Goal: Task Accomplishment & Management: Manage account settings

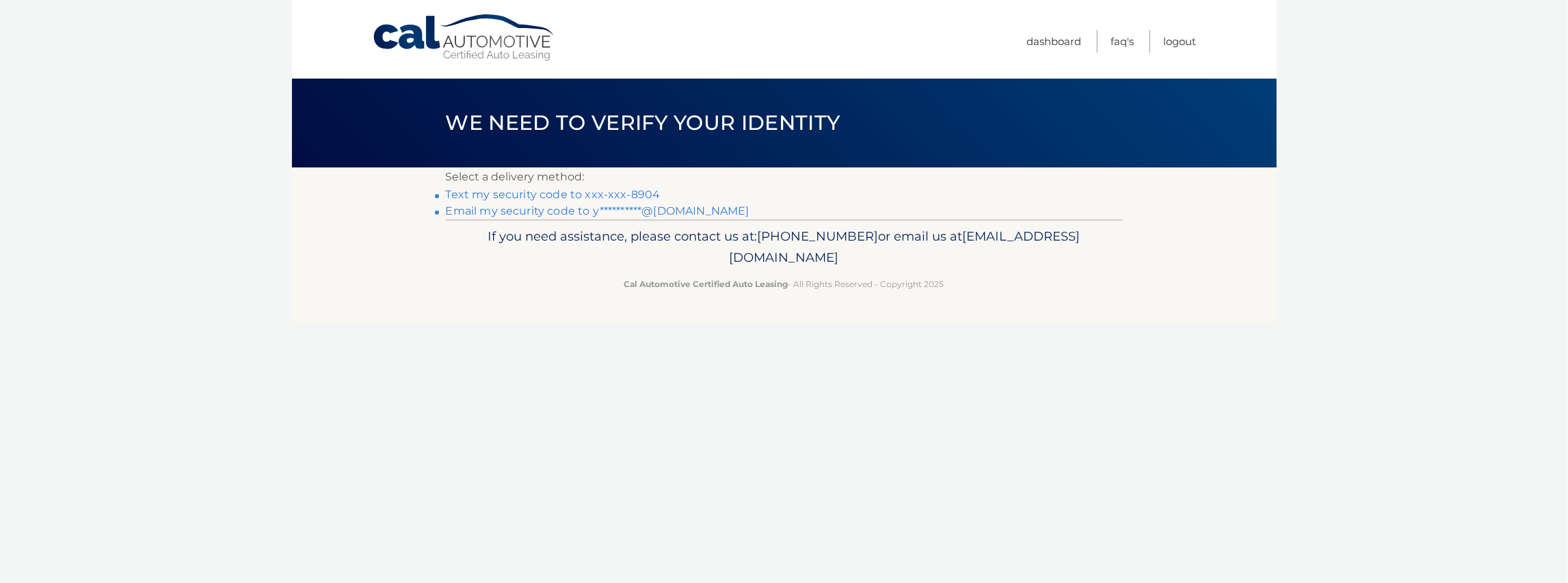
click at [622, 194] on link "Text my security code to xxx-xxx-8904" at bounding box center [553, 194] width 215 height 13
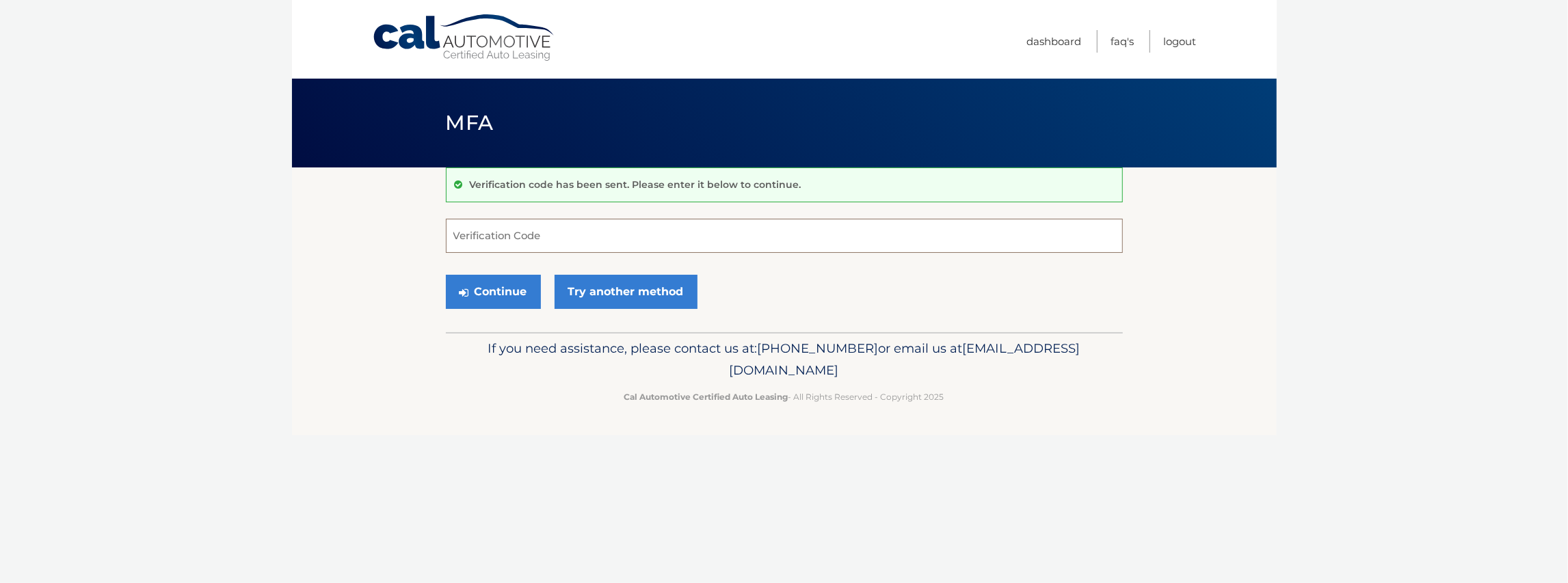
click at [545, 233] on input "Verification Code" at bounding box center [784, 236] width 677 height 34
click at [553, 241] on input "Verification Code" at bounding box center [784, 236] width 677 height 34
type input "562749"
click at [446, 275] on button "Continue" at bounding box center [493, 292] width 95 height 34
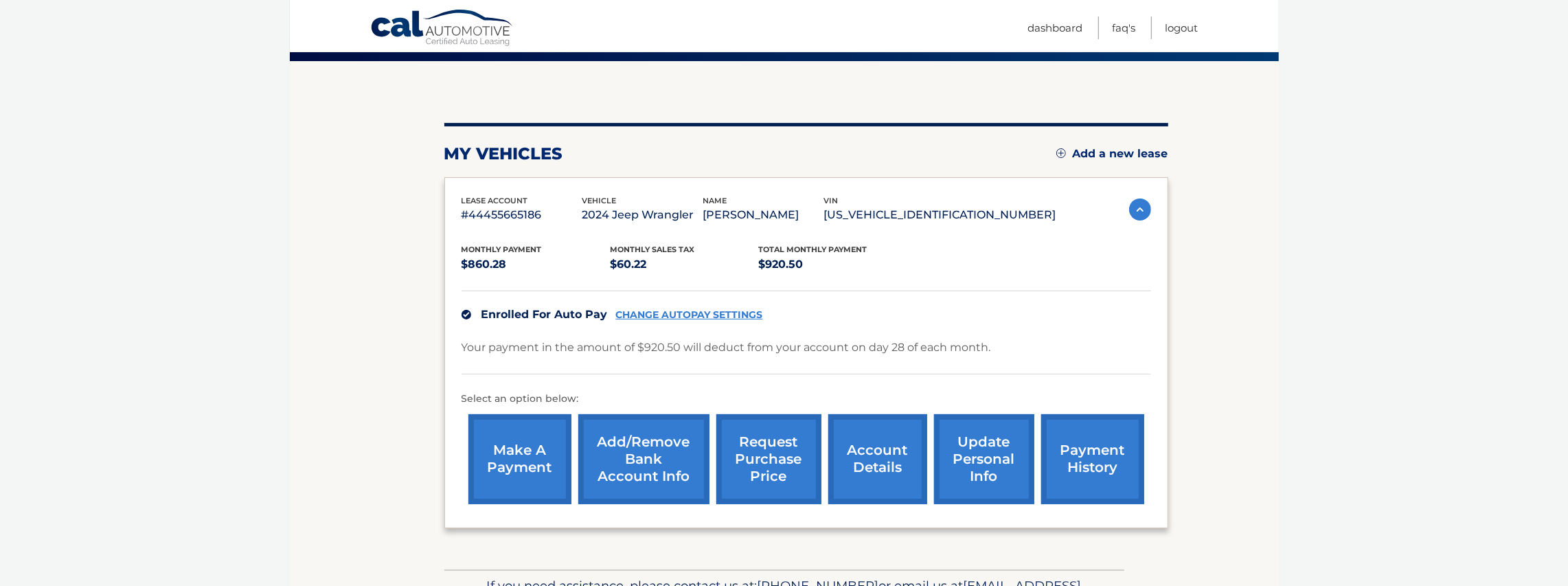
scroll to position [111, 0]
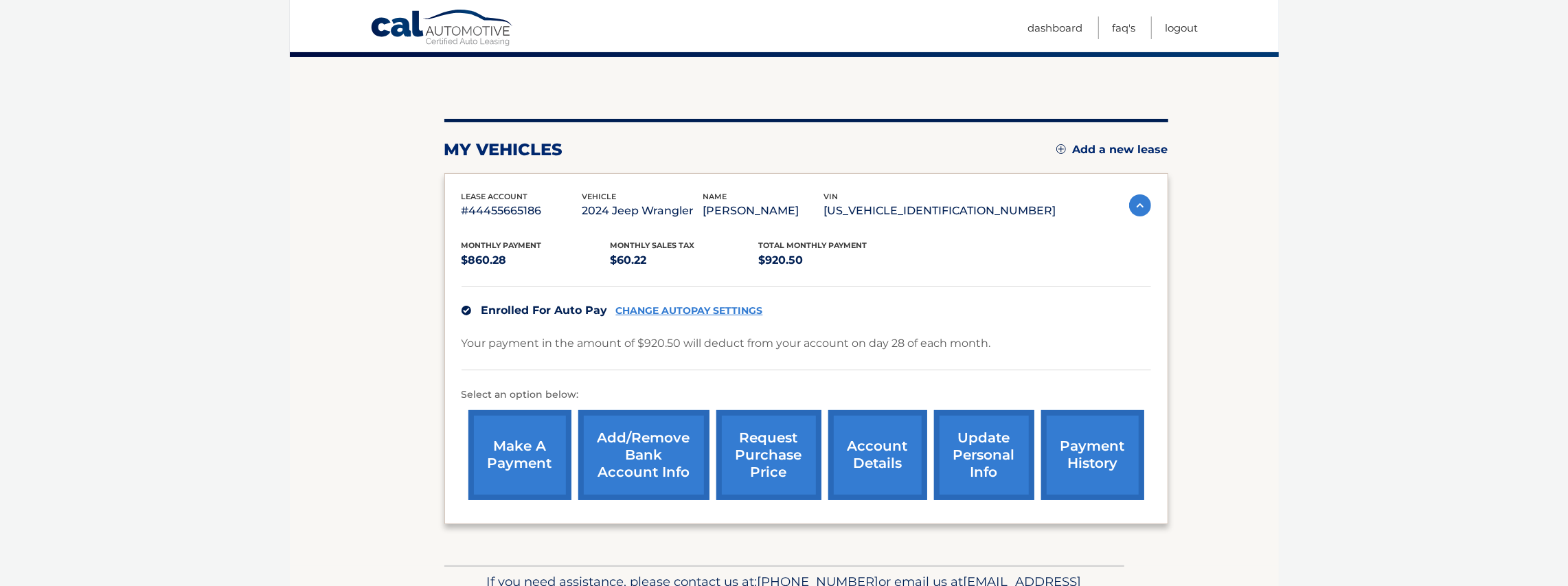
click at [1134, 205] on img at bounding box center [1140, 206] width 22 height 22
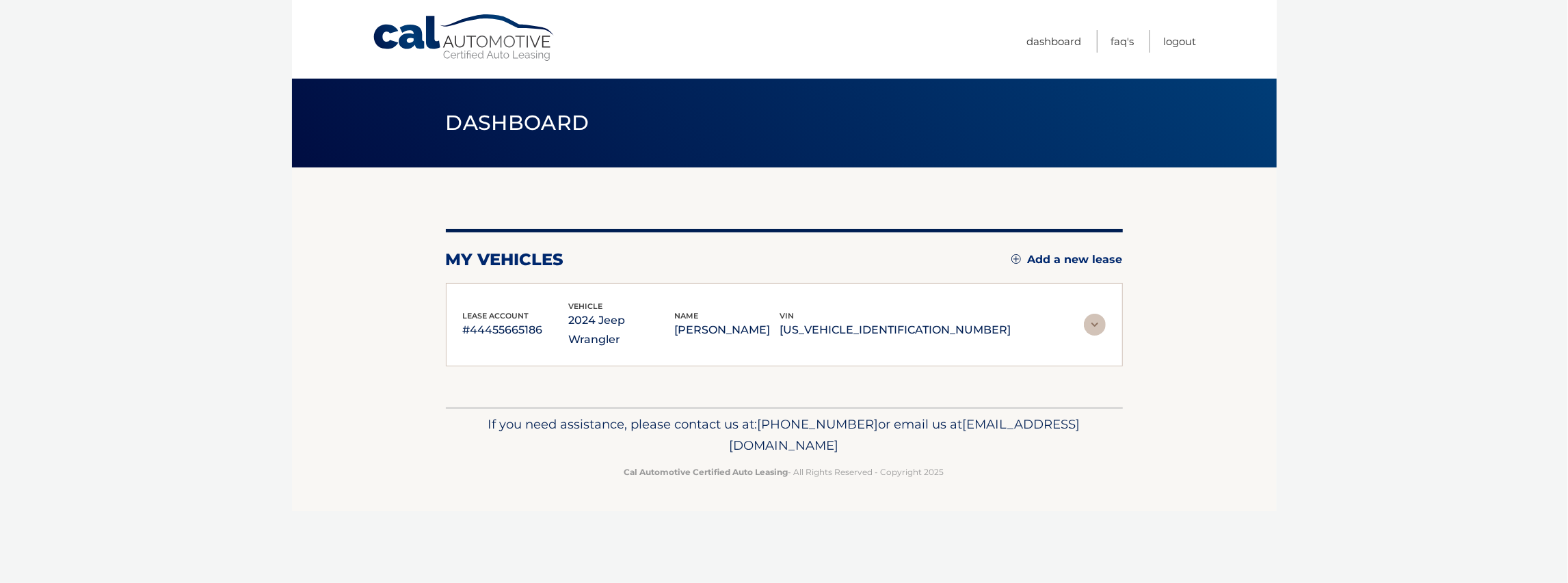
click at [1100, 314] on img at bounding box center [1095, 325] width 22 height 22
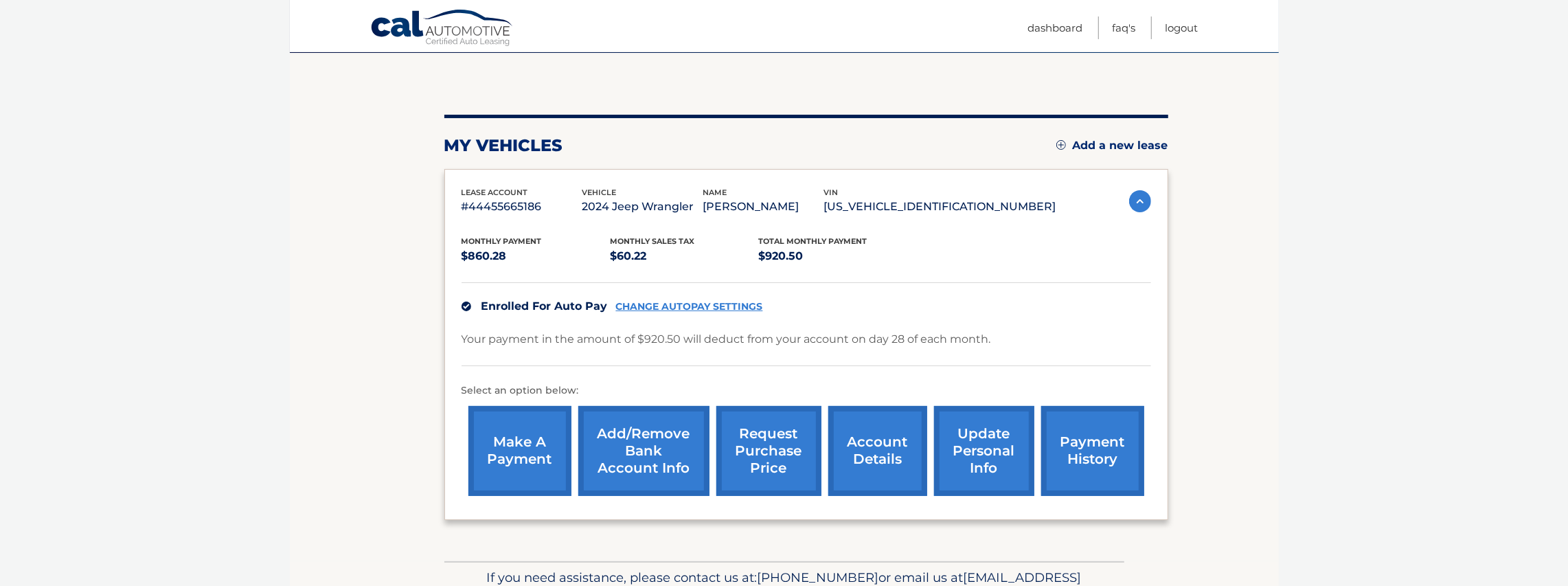
scroll to position [118, 0]
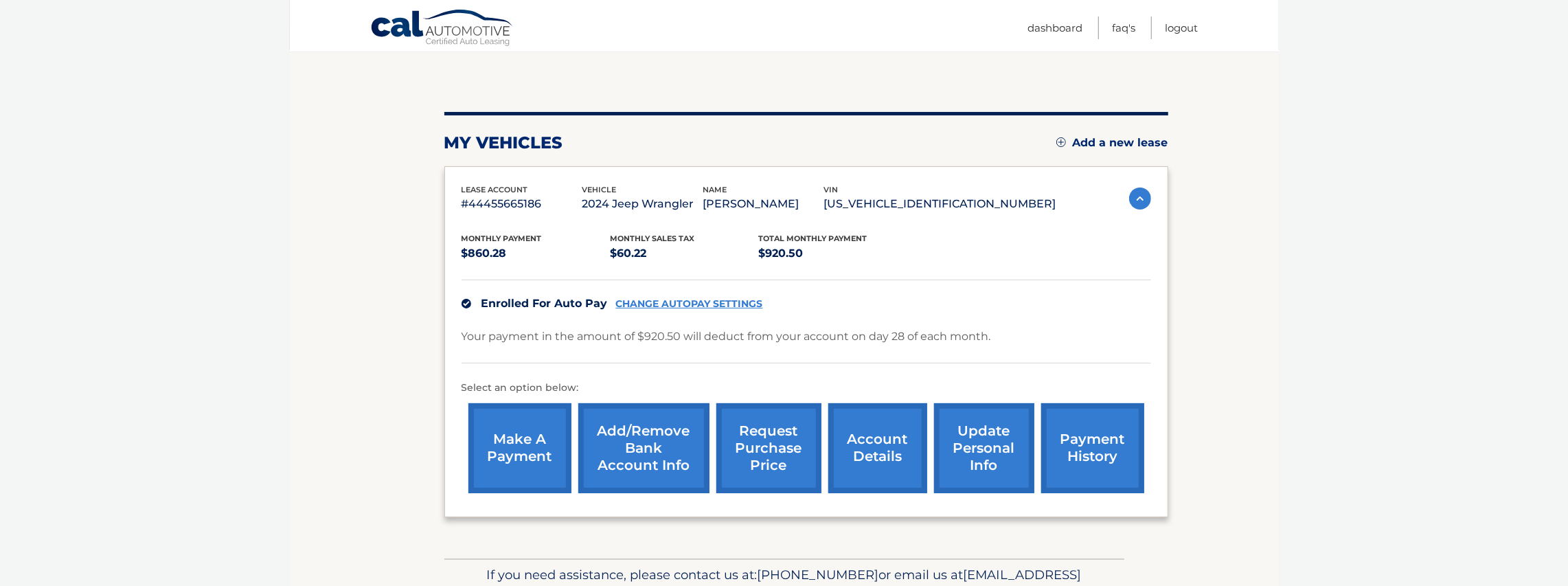
click at [785, 449] on link "request purchase price" at bounding box center [769, 448] width 105 height 90
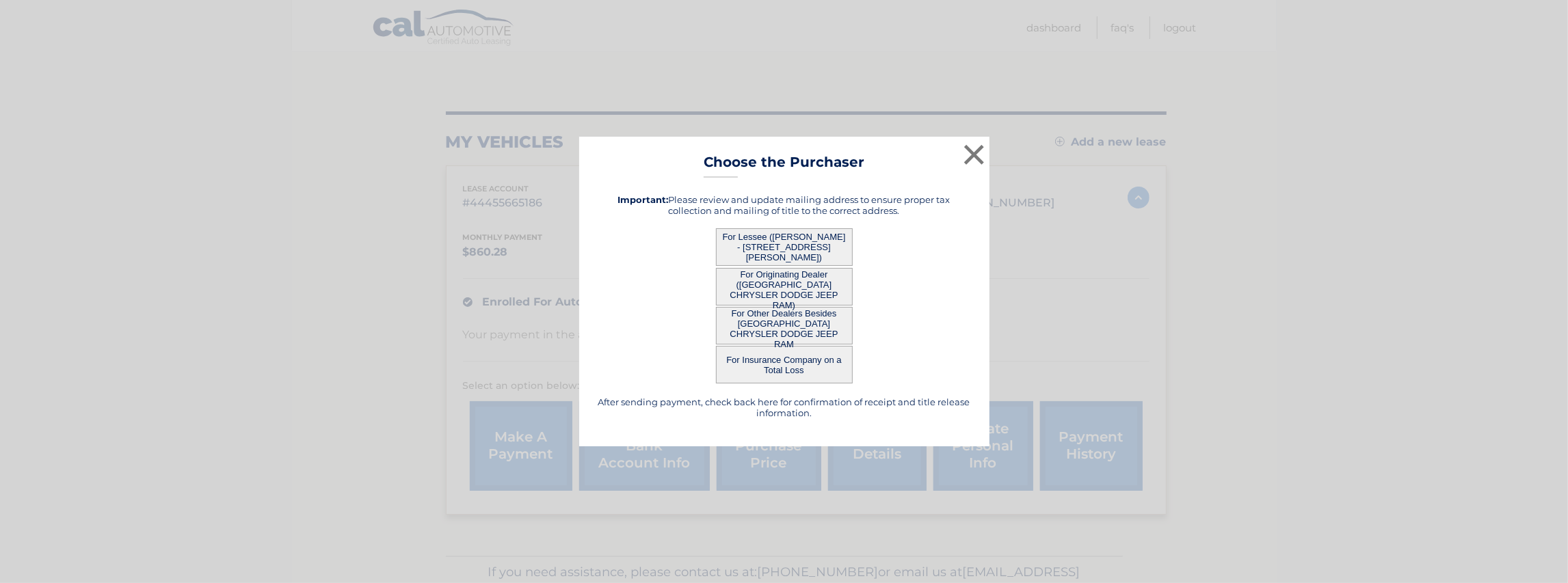
click at [797, 245] on button "For Lessee (JOHN HENDERSON - 9255 FAIRWEATHER DR, , LARGO, FL 33773)" at bounding box center [784, 247] width 137 height 38
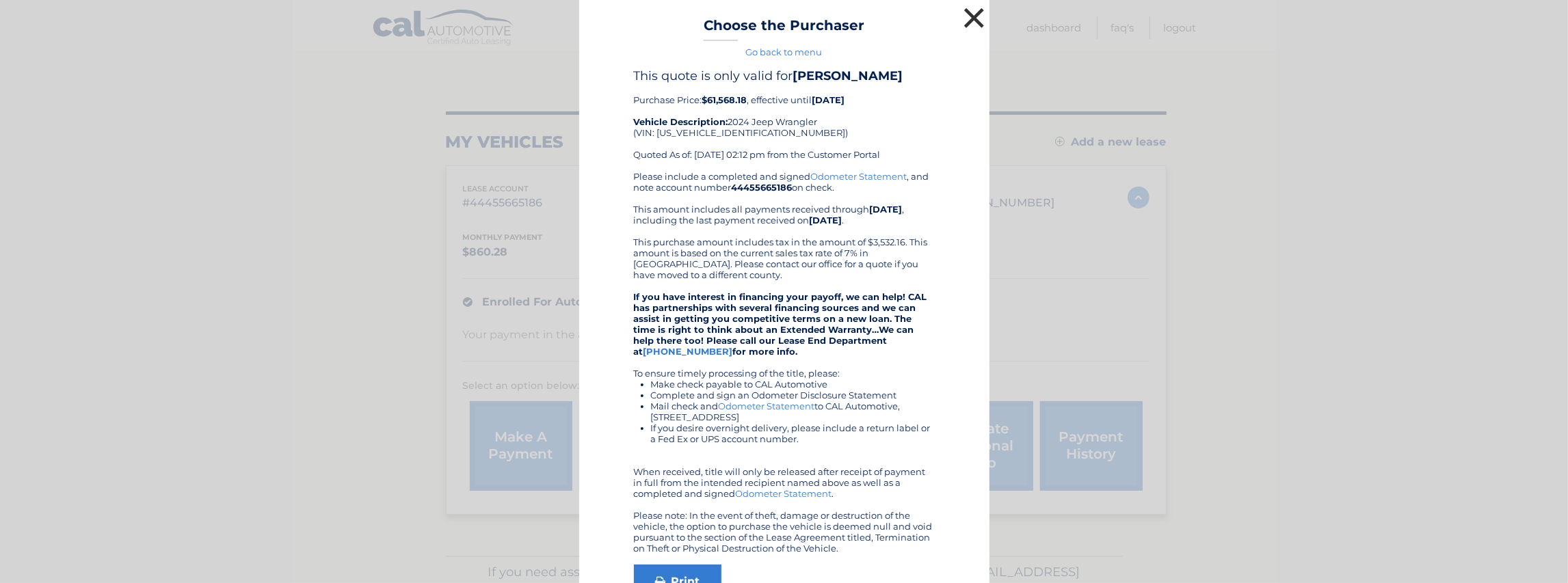
click at [969, 16] on button "×" at bounding box center [974, 18] width 27 height 27
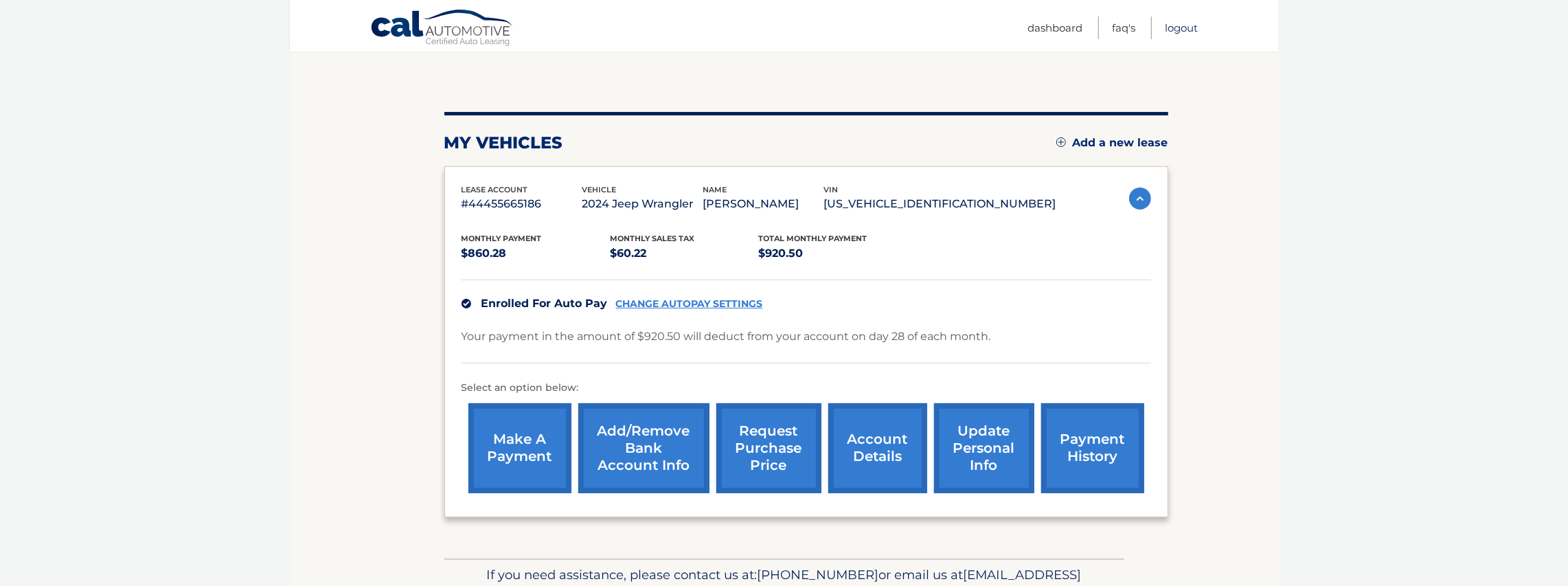
click at [1179, 27] on link "Logout" at bounding box center [1182, 27] width 33 height 23
